Goal: Information Seeking & Learning: Check status

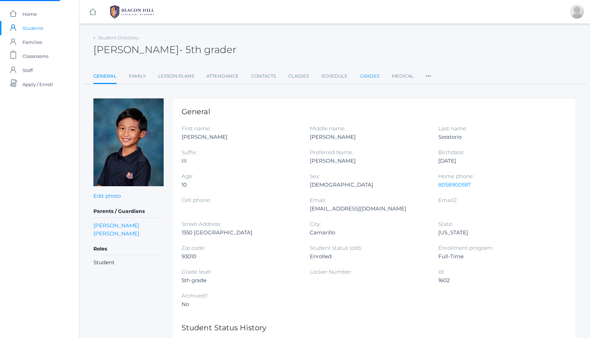
click at [370, 79] on link "Grades" at bounding box center [370, 76] width 20 height 14
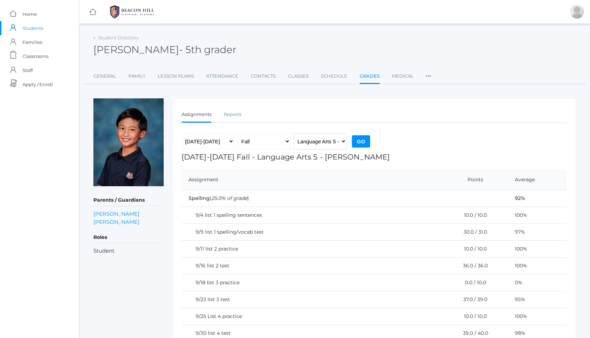
click at [329, 142] on select "Language Arts 5 - Salazar Latin 5 - Salazar Mathematics 5 - Salazar Science 5 -…" at bounding box center [320, 141] width 53 height 16
select select "1965"
click at [360, 136] on input "Go" at bounding box center [361, 141] width 18 height 12
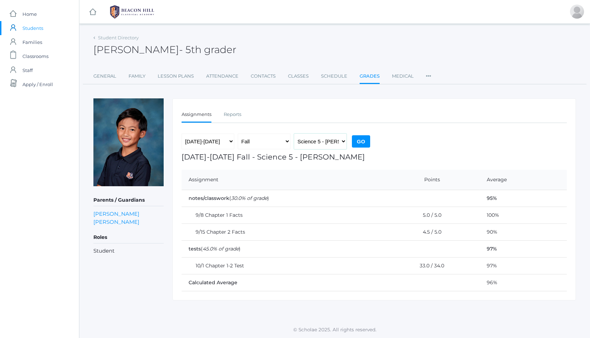
click at [297, 135] on select "Language Arts 5 - [PERSON_NAME] Latin 5 - [PERSON_NAME] Mathematics 5 - [PERSON…" at bounding box center [320, 141] width 53 height 16
select select "1971"
click at [360, 142] on input "Go" at bounding box center [361, 141] width 18 height 12
click at [323, 145] on select "Language Arts 5 - [PERSON_NAME] Latin 5 - [PERSON_NAME] Mathematics 5 - [PERSON…" at bounding box center [320, 141] width 53 height 16
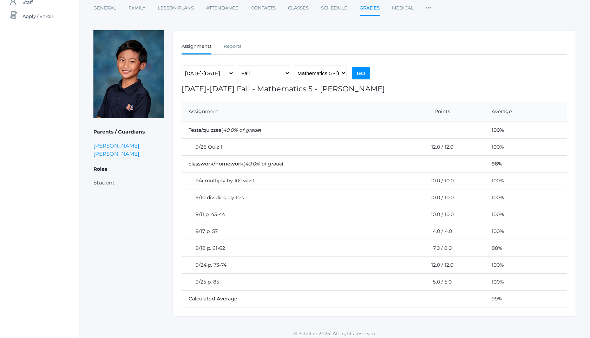
scroll to position [72, 0]
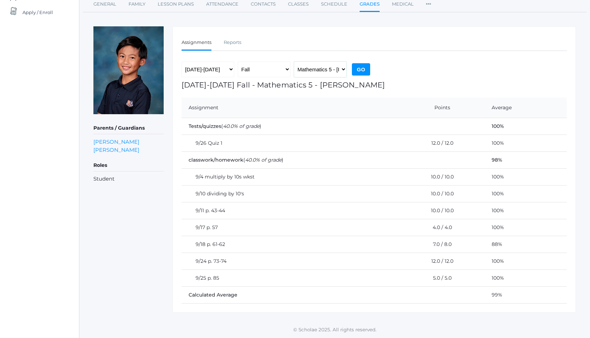
click at [317, 66] on select "Language Arts 5 - [PERSON_NAME] Latin 5 - [PERSON_NAME] Mathematics 5 - [PERSON…" at bounding box center [320, 69] width 53 height 16
select select "2226"
click at [363, 68] on input "Go" at bounding box center [361, 69] width 18 height 12
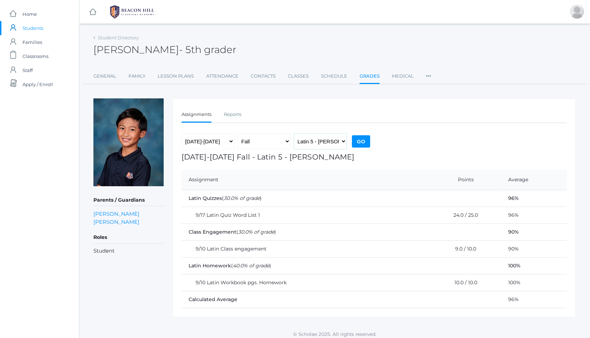
click at [325, 142] on select "Language Arts 5 - [PERSON_NAME] Latin 5 - [PERSON_NAME] Mathematics 5 - [PERSON…" at bounding box center [320, 141] width 53 height 16
select select "1967"
click at [371, 141] on div "2019-2020 2020-2021 2021-2022 2022-2023 2023-2024 2024-2025 2025-2026 Fall Spri…" at bounding box center [276, 142] width 190 height 19
click at [361, 141] on input "Go" at bounding box center [361, 141] width 18 height 12
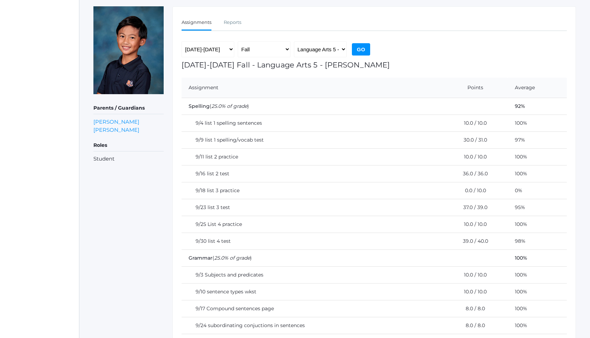
scroll to position [92, 0]
click at [331, 47] on select "Language Arts 5 - [PERSON_NAME] Latin 5 - [PERSON_NAME] Mathematics 5 - [PERSON…" at bounding box center [320, 50] width 53 height 16
select select "1966"
click at [356, 52] on input "Go" at bounding box center [361, 50] width 18 height 12
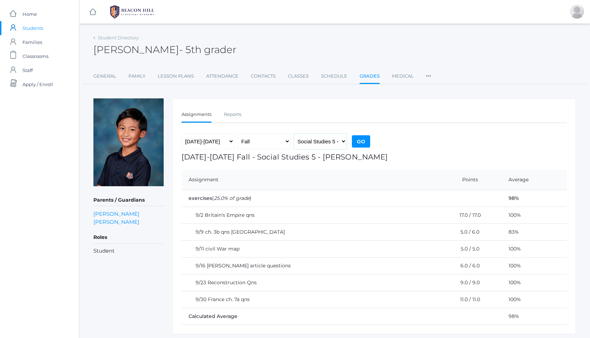
click at [325, 139] on select "Language Arts 5 - [PERSON_NAME] Latin 5 - [PERSON_NAME] Mathematics 5 - [PERSON…" at bounding box center [320, 141] width 53 height 16
select select "1965"
click at [367, 143] on input "Go" at bounding box center [361, 141] width 18 height 12
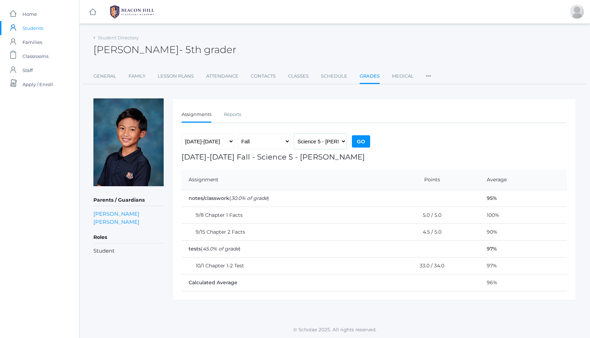
click at [322, 142] on select "Language Arts 5 - [PERSON_NAME] Latin 5 - [PERSON_NAME] Mathematics 5 - [PERSON…" at bounding box center [320, 141] width 53 height 16
select select "1971"
click at [363, 142] on input "Go" at bounding box center [361, 141] width 18 height 12
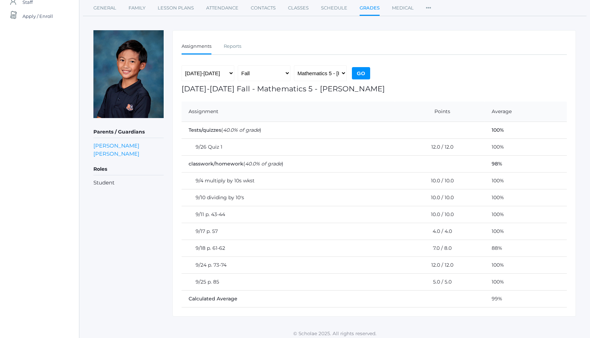
scroll to position [72, 0]
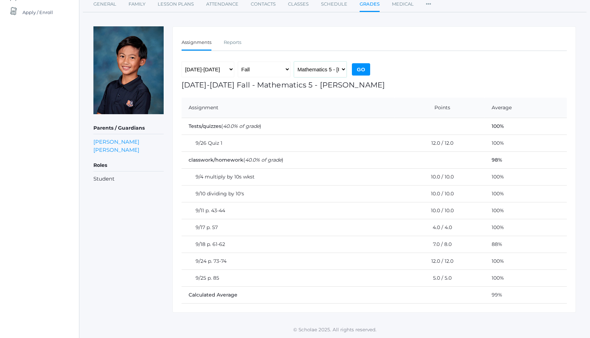
click at [324, 71] on select "Language Arts 5 - [PERSON_NAME] Latin 5 - [PERSON_NAME] Mathematics 5 - [PERSON…" at bounding box center [320, 69] width 53 height 16
select select "2226"
click at [353, 69] on input "Go" at bounding box center [361, 69] width 18 height 12
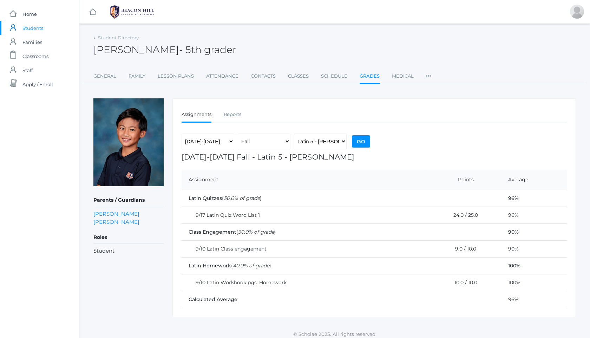
scroll to position [5, 0]
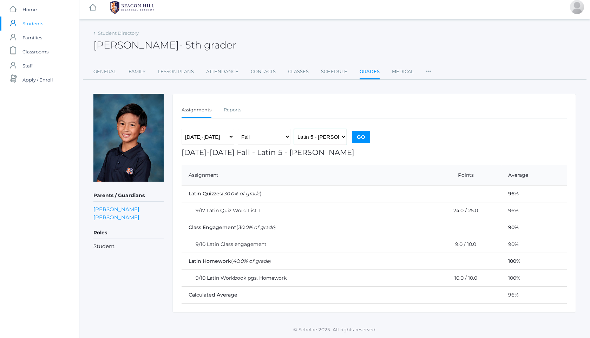
click at [324, 133] on select "Language Arts 5 - Salazar Latin 5 - Salazar Mathematics 5 - Salazar Science 5 -…" at bounding box center [320, 137] width 53 height 16
select select "1967"
click at [365, 138] on input "Go" at bounding box center [361, 137] width 18 height 12
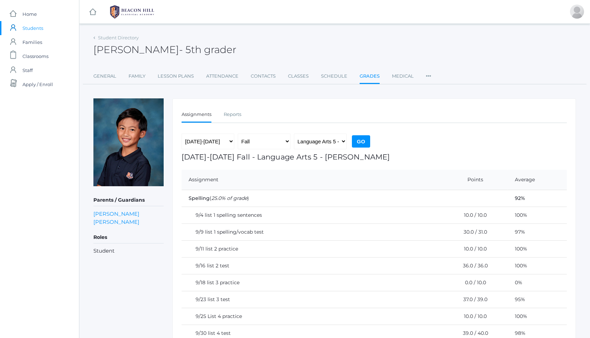
click at [140, 13] on img at bounding box center [132, 12] width 53 height 18
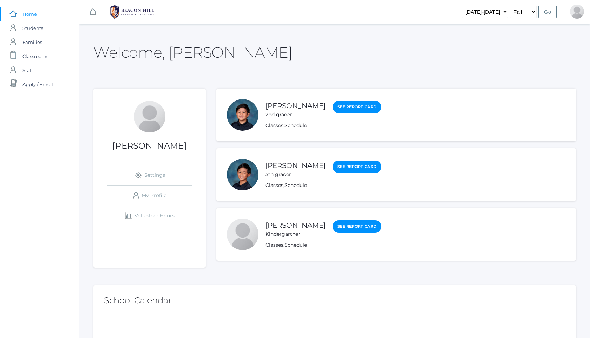
click at [303, 105] on link "[PERSON_NAME]" at bounding box center [295, 105] width 60 height 9
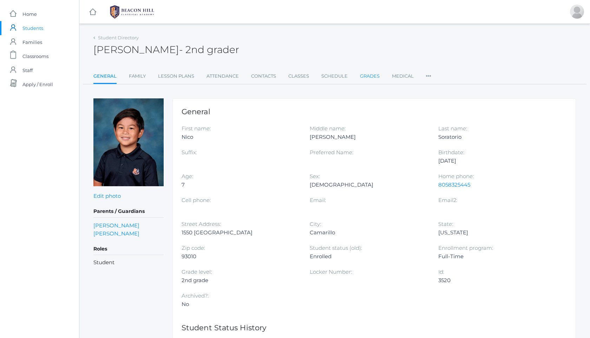
click at [365, 79] on link "Grades" at bounding box center [370, 76] width 20 height 14
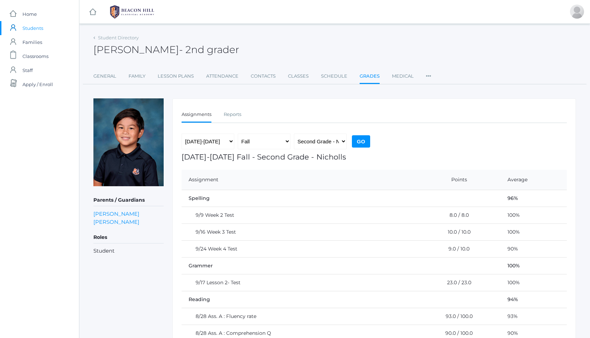
click at [140, 13] on img at bounding box center [132, 12] width 53 height 18
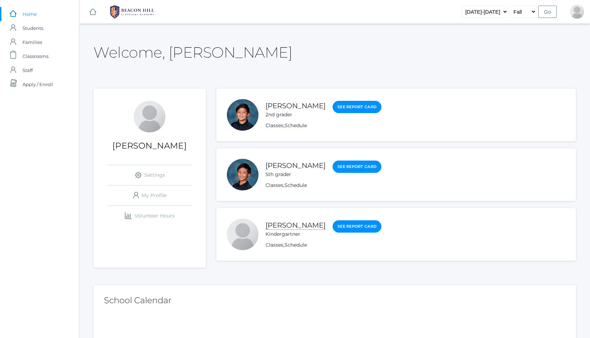
click at [280, 229] on link "[PERSON_NAME]" at bounding box center [295, 225] width 60 height 9
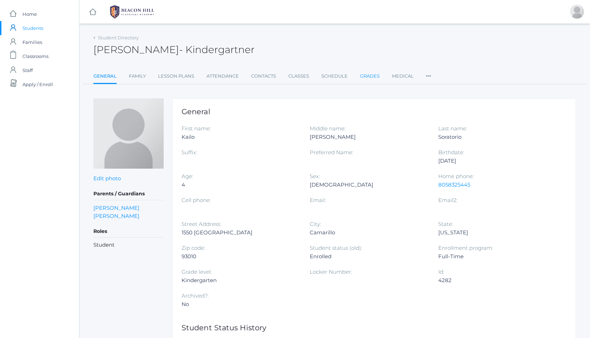
click at [362, 77] on link "Grades" at bounding box center [370, 76] width 20 height 14
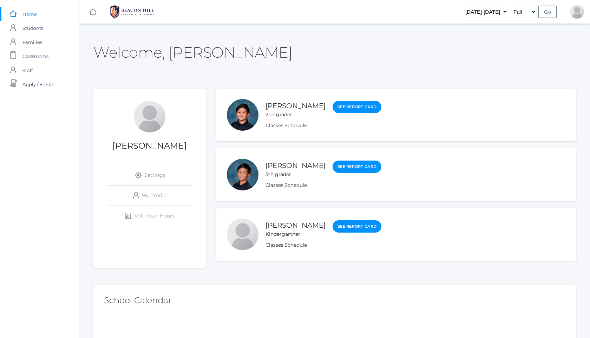
click at [298, 166] on link "[PERSON_NAME]" at bounding box center [295, 165] width 60 height 9
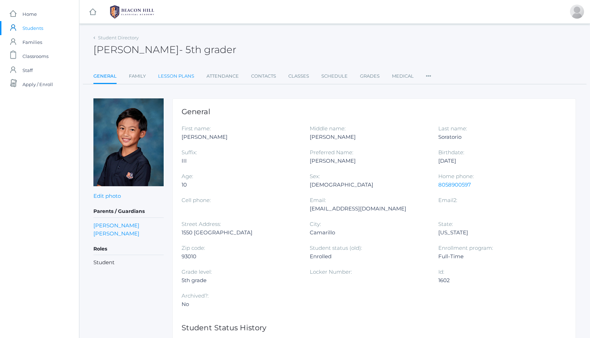
click at [181, 77] on link "Lesson Plans" at bounding box center [176, 76] width 36 height 14
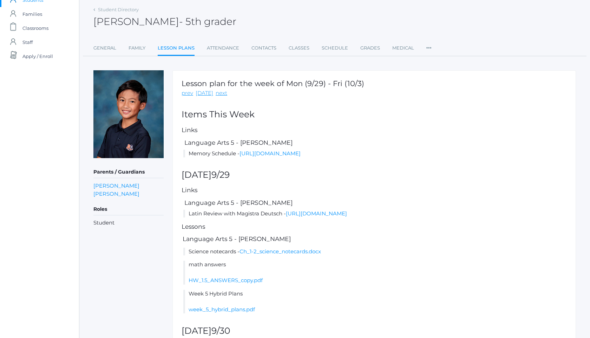
scroll to position [508, 0]
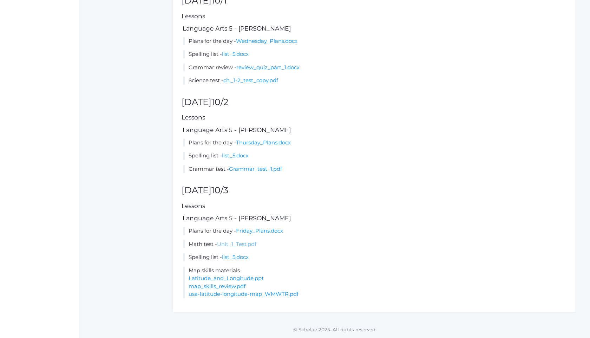
click at [238, 245] on link "Unit_1_Test.pdf" at bounding box center [236, 243] width 39 height 7
click at [251, 276] on link "Latitude_and_Longitude.ppt" at bounding box center [225, 277] width 75 height 7
click at [218, 286] on link "map_skills_review.pdf" at bounding box center [216, 285] width 57 height 7
click at [250, 294] on link "usa-latitude-longitude-map_WMWTR.pdf" at bounding box center [243, 293] width 110 height 7
click at [257, 278] on link "Latitude_and_Longitude.ppt" at bounding box center [225, 277] width 75 height 7
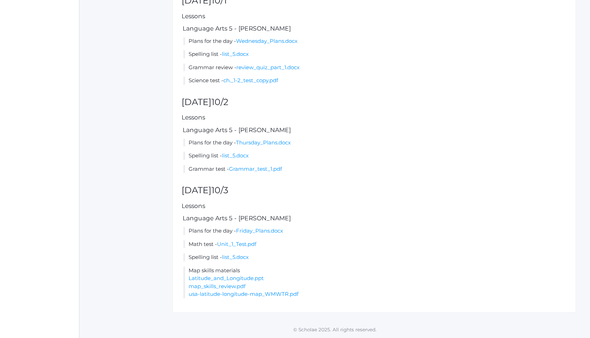
click at [221, 288] on link "map_skills_review.pdf" at bounding box center [216, 285] width 57 height 7
click at [244, 295] on link "usa-latitude-longitude-map_WMWTR.pdf" at bounding box center [243, 293] width 110 height 7
